Goal: Navigation & Orientation: Find specific page/section

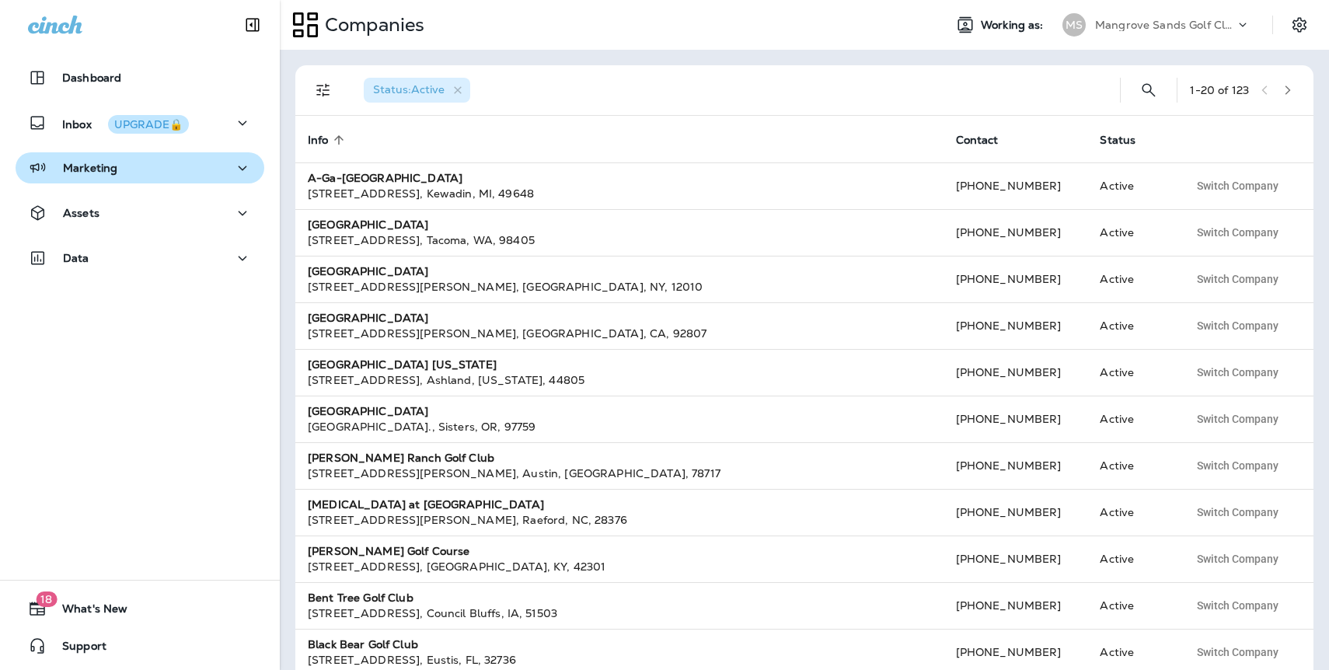
click at [101, 162] on p "Marketing" at bounding box center [90, 168] width 54 height 12
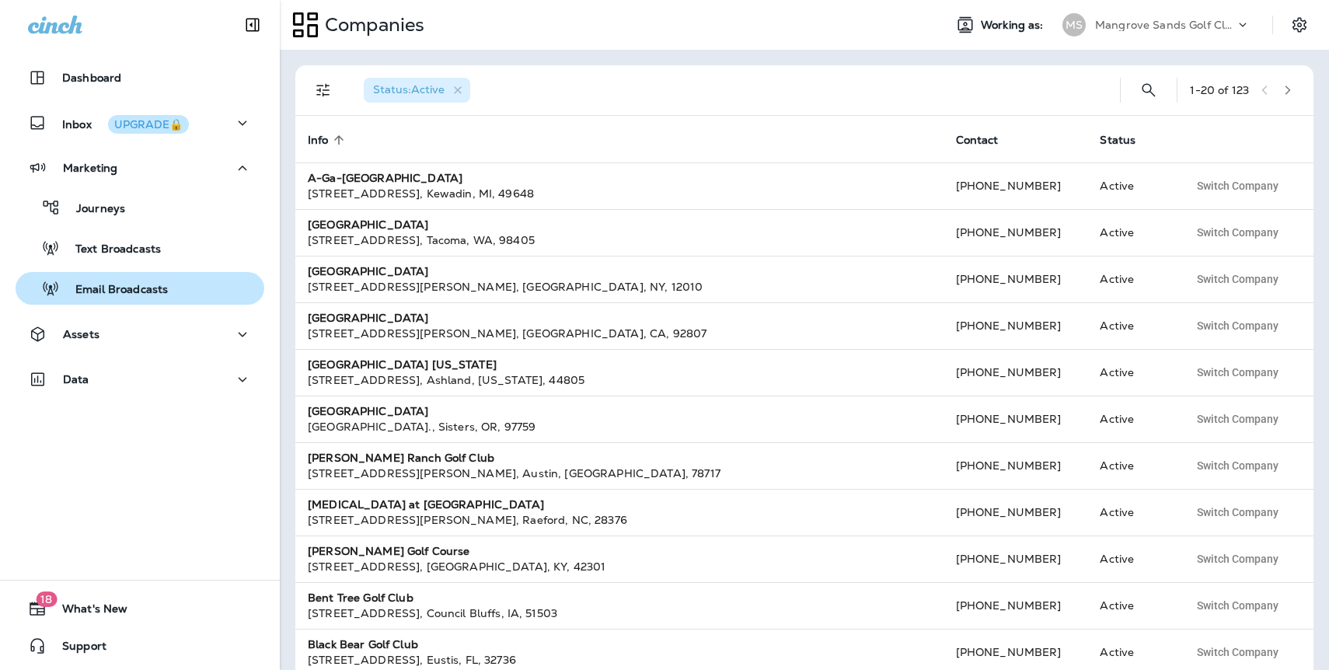
click at [116, 288] on p "Email Broadcasts" at bounding box center [114, 290] width 108 height 15
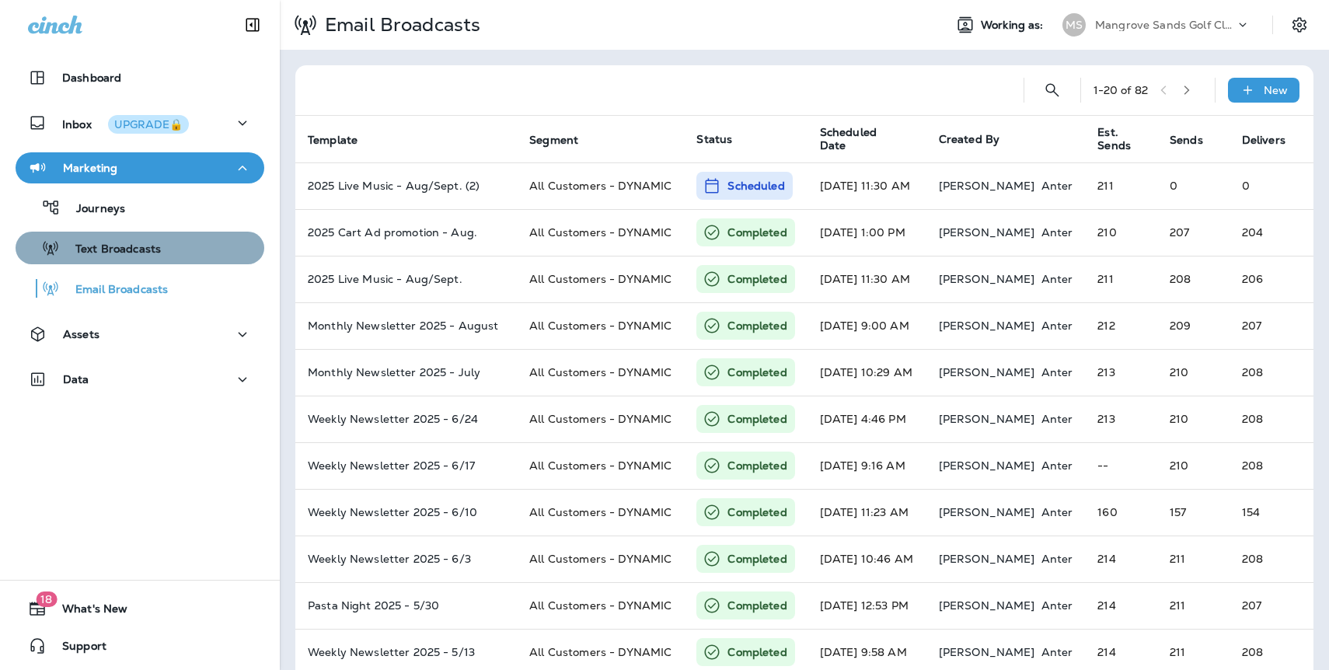
click at [131, 247] on p "Text Broadcasts" at bounding box center [110, 249] width 101 height 15
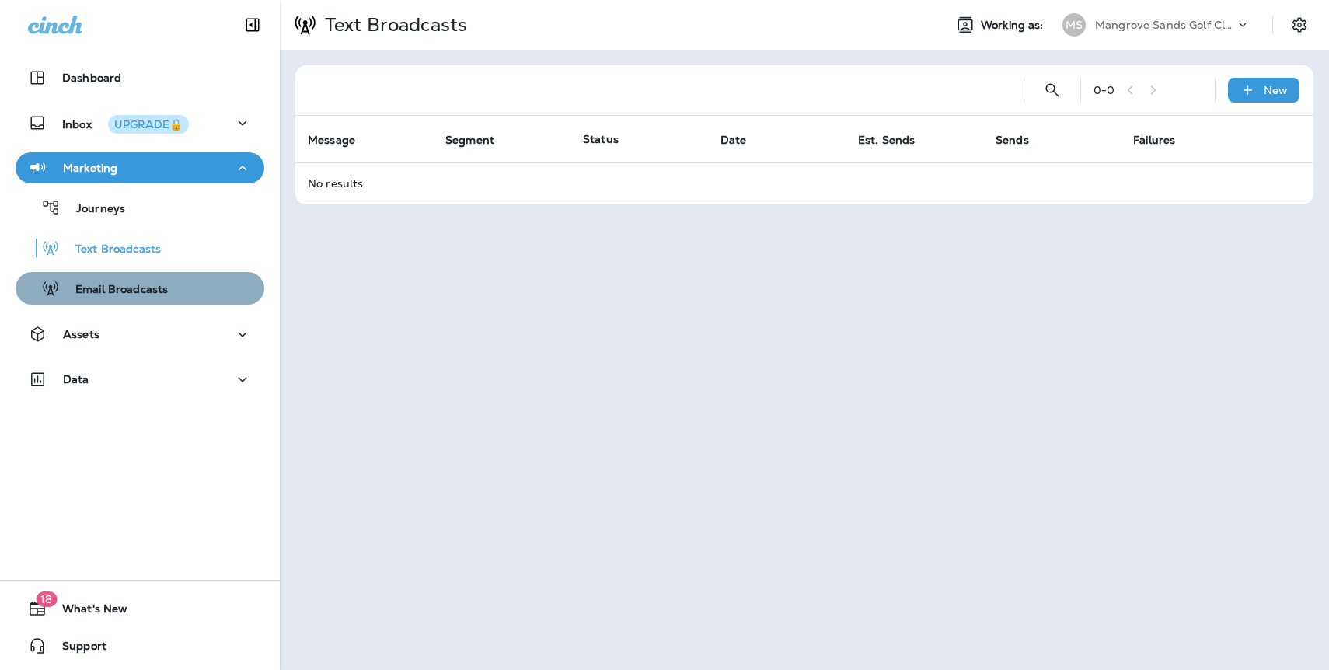
click at [113, 283] on p "Email Broadcasts" at bounding box center [114, 290] width 108 height 15
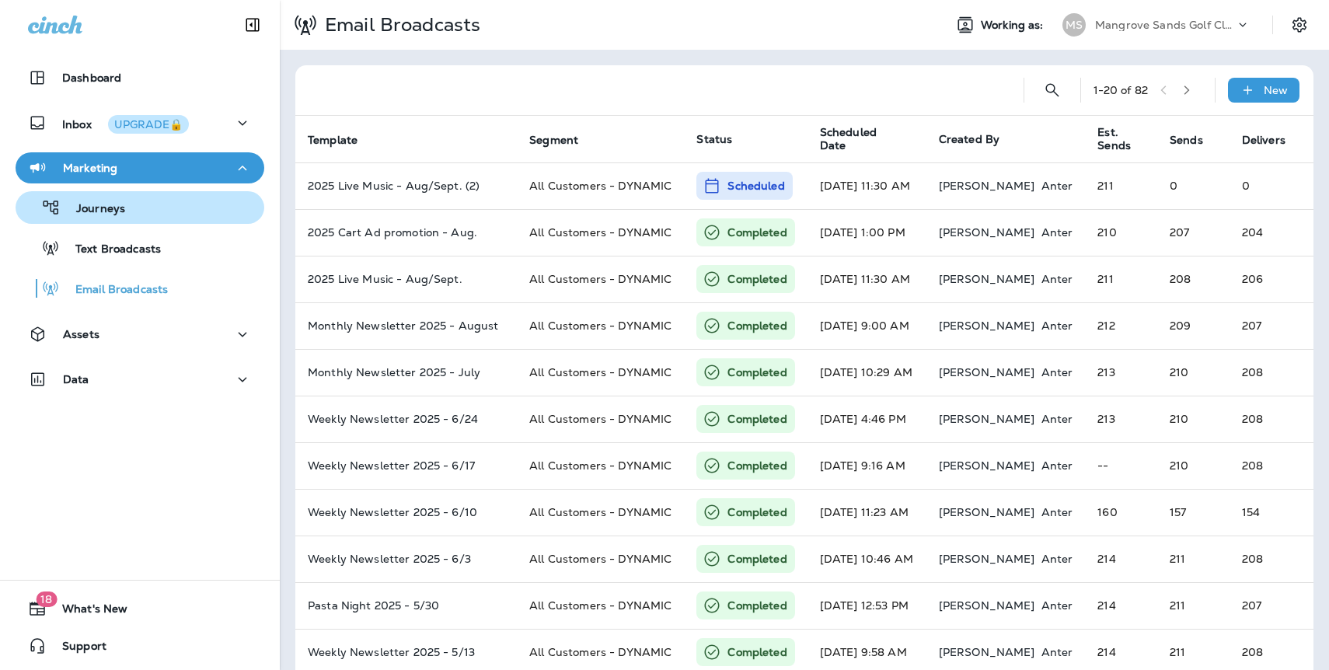
click at [99, 209] on p "Journeys" at bounding box center [93, 209] width 64 height 15
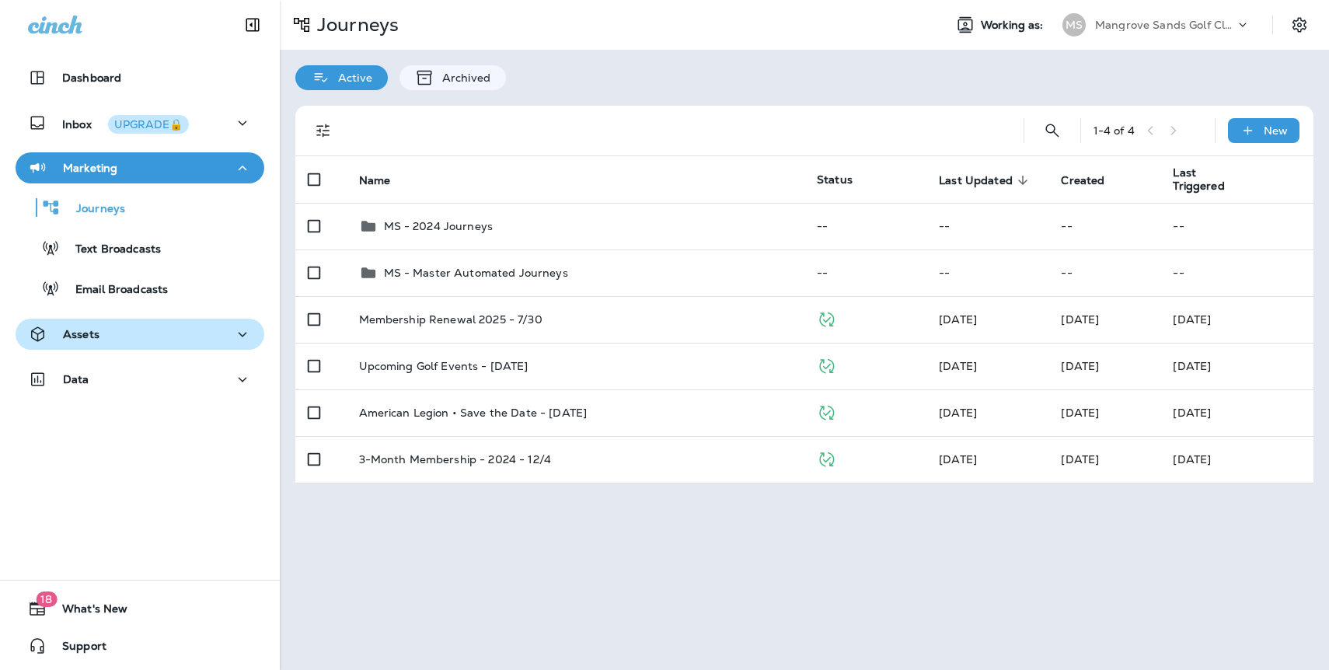
click at [92, 336] on p "Assets" at bounding box center [81, 334] width 37 height 12
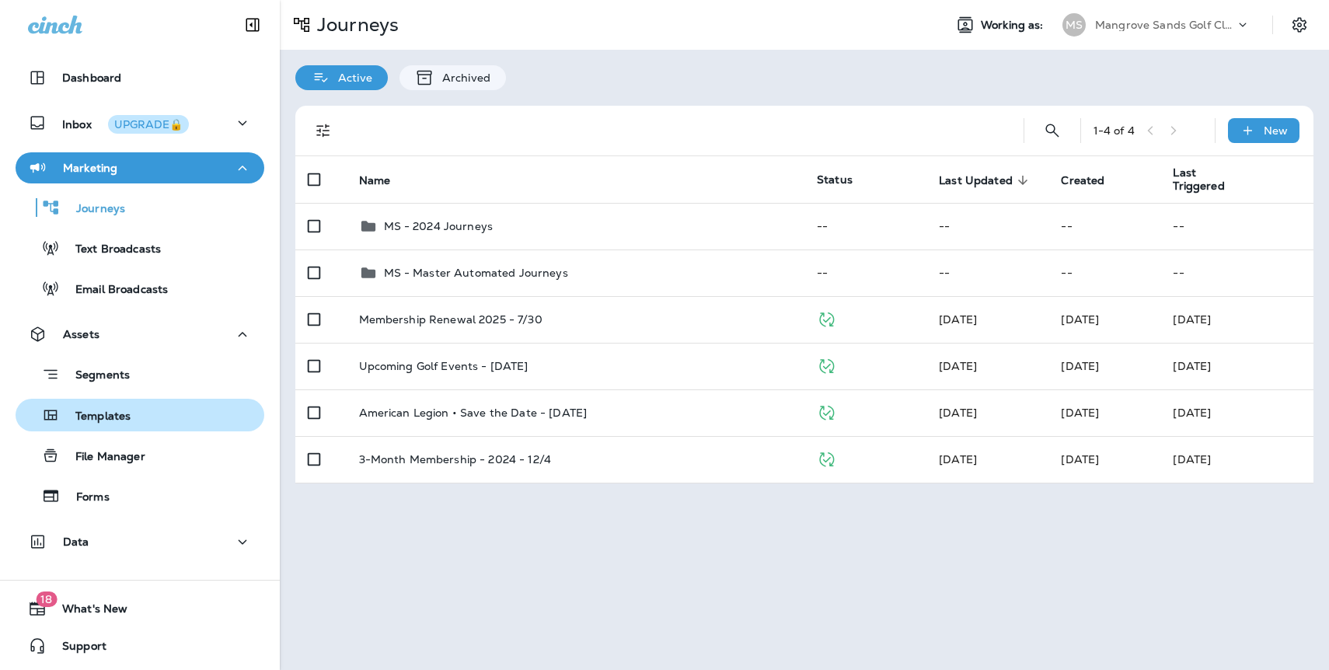
click at [112, 406] on div "Templates" at bounding box center [76, 414] width 109 height 23
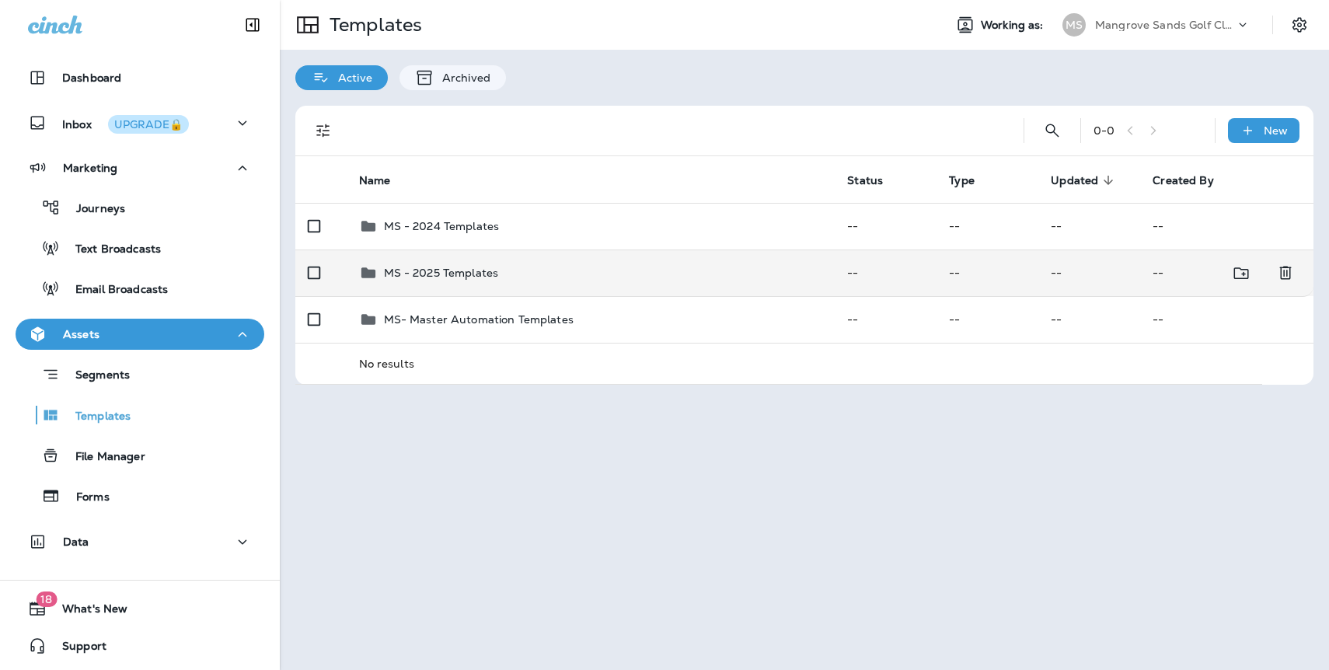
click at [437, 270] on p "MS - 2025 Templates" at bounding box center [441, 273] width 115 height 12
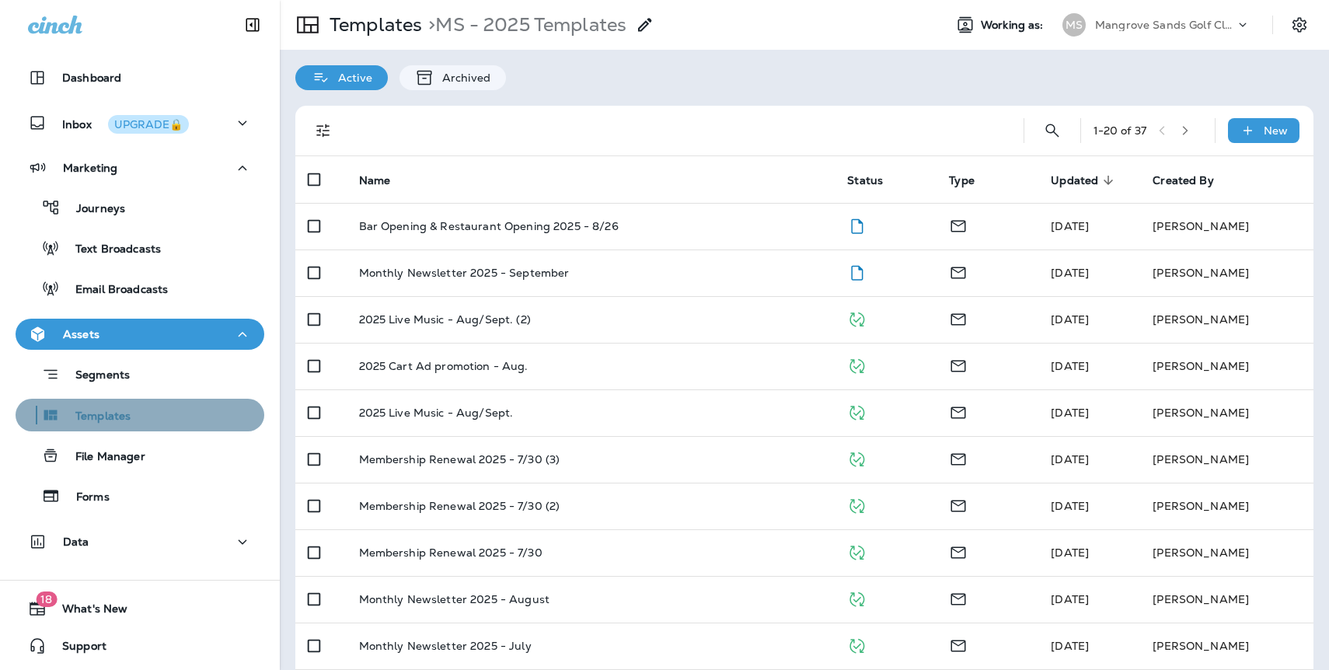
click at [116, 410] on p "Templates" at bounding box center [95, 417] width 71 height 15
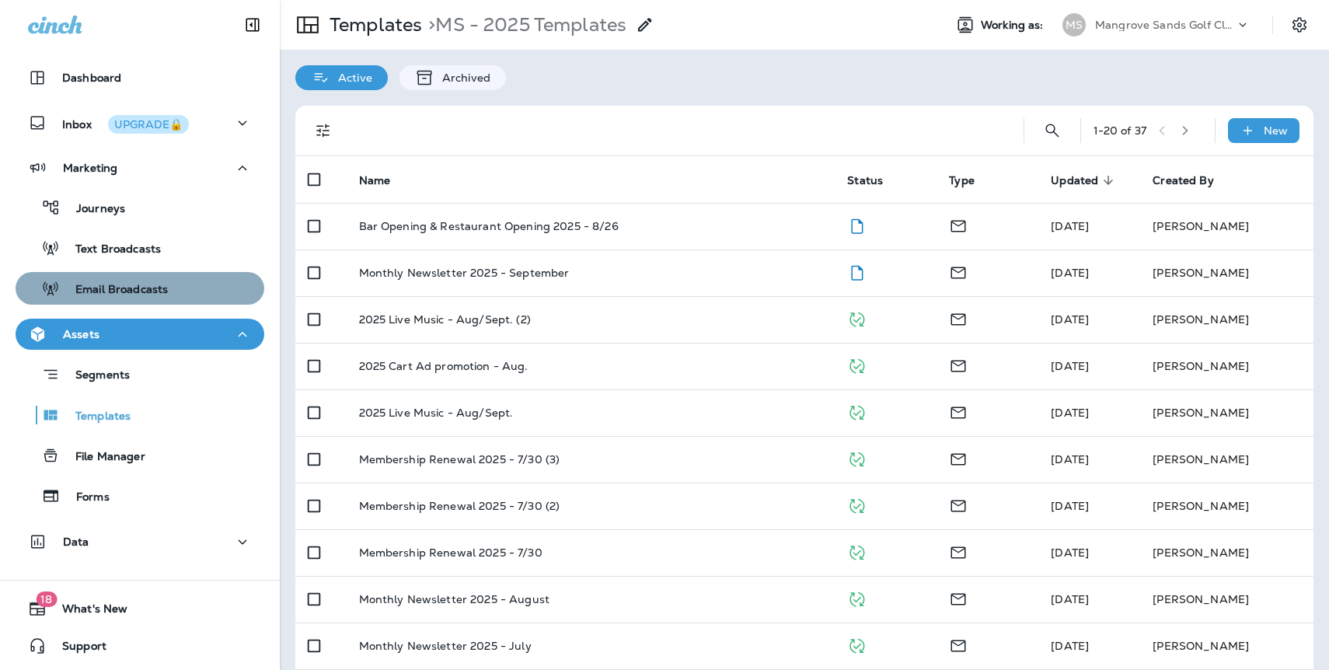
click at [111, 297] on p "Email Broadcasts" at bounding box center [114, 290] width 108 height 15
